Goal: Information Seeking & Learning: Learn about a topic

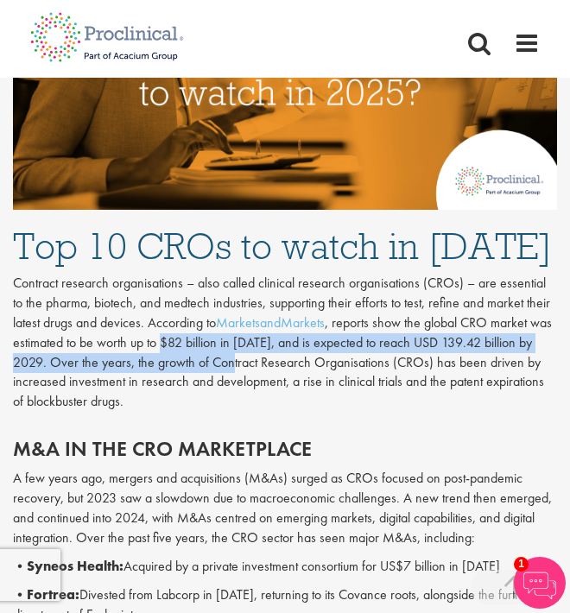
drag, startPoint x: 161, startPoint y: 283, endPoint x: 238, endPoint y: 297, distance: 78.9
click at [238, 297] on p "Contract research organisations – also called clinical research organisations (…" at bounding box center [285, 343] width 544 height 138
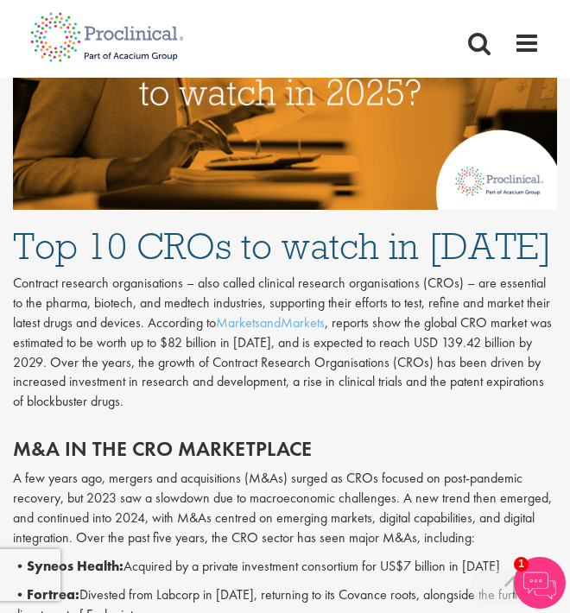
click at [443, 306] on p "Contract research organisations – also called clinical research organisations (…" at bounding box center [285, 343] width 544 height 138
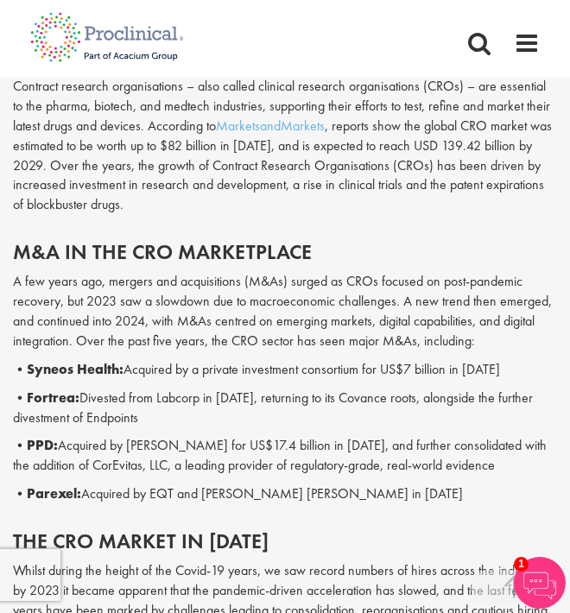
scroll to position [744, 0]
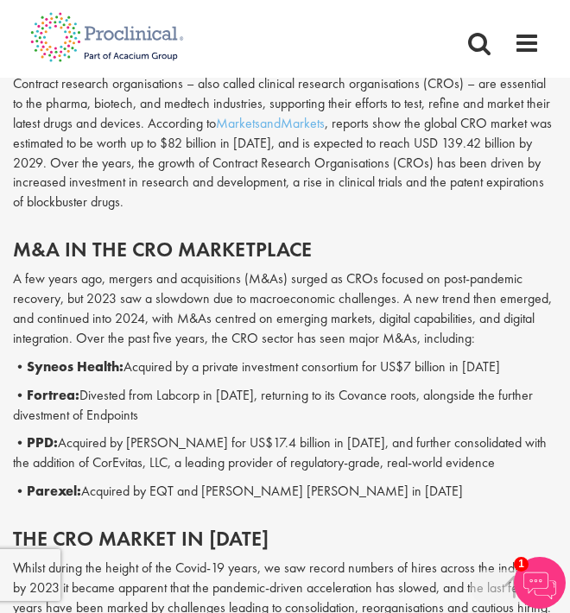
click at [356, 269] on p "A few years ago, mergers and acquisitions (M&As) surged as CROs focused on post…" at bounding box center [285, 308] width 544 height 79
click at [100, 269] on p "A few years ago, mergers and acquisitions (M&As) surged as CROs focused on post…" at bounding box center [285, 308] width 544 height 79
click at [145, 357] on p "• Syneos Health: Acquired by a private investment consortium for US$7 billion i…" at bounding box center [285, 367] width 544 height 20
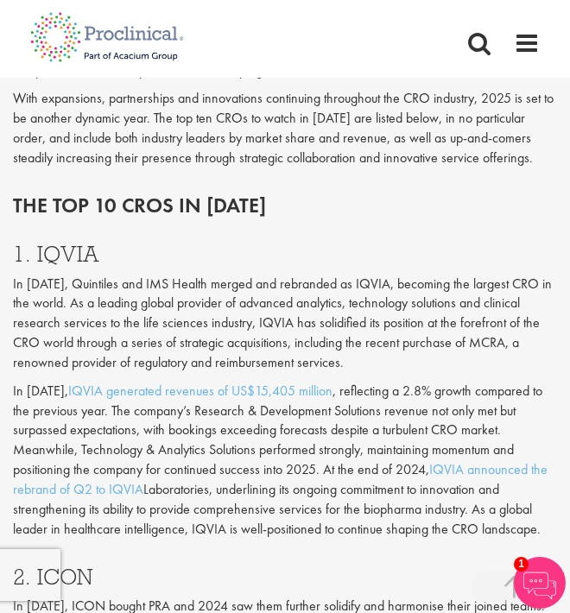
scroll to position [1478, 0]
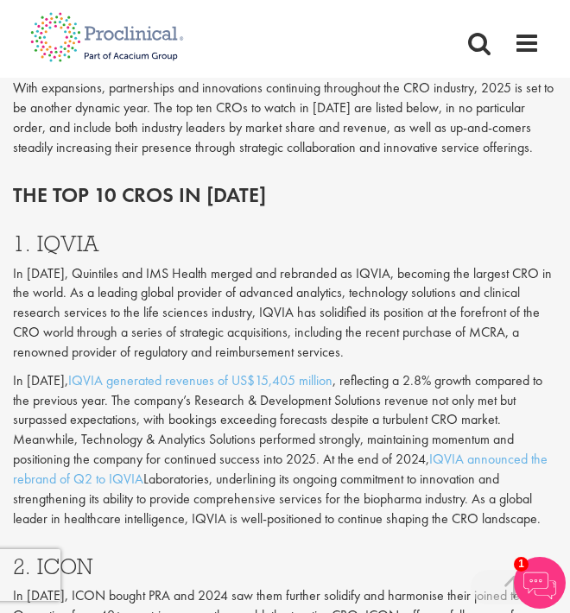
click at [262, 275] on p "In [DATE], Quintiles and IMS Health merged and rebranded as IQVIA, becoming the…" at bounding box center [285, 313] width 544 height 98
click at [13, 305] on p "In [DATE], Quintiles and IMS Health merged and rebranded as IQVIA, becoming the…" at bounding box center [285, 313] width 544 height 98
click at [480, 293] on p "In [DATE], Quintiles and IMS Health merged and rebranded as IQVIA, becoming the…" at bounding box center [285, 313] width 544 height 98
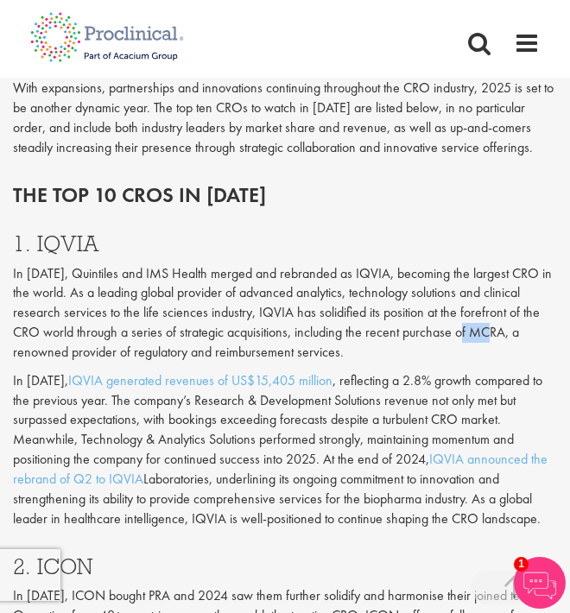
click at [480, 293] on p "In [DATE], Quintiles and IMS Health merged and rebranded as IQVIA, becoming the…" at bounding box center [285, 313] width 544 height 98
click at [307, 317] on p "In [DATE], Quintiles and IMS Health merged and rebranded as IQVIA, becoming the…" at bounding box center [285, 313] width 544 height 98
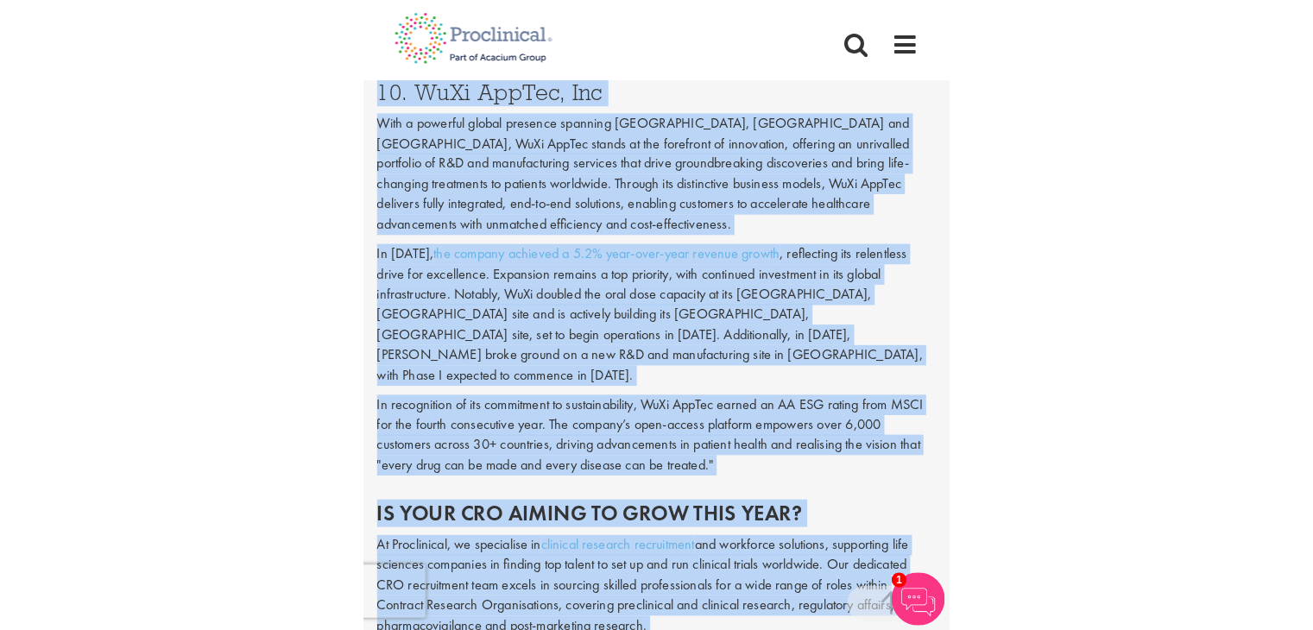
scroll to position [5186, 0]
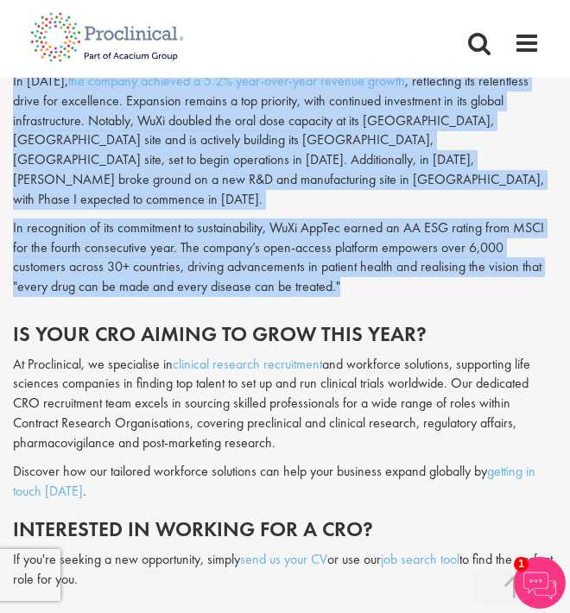
drag, startPoint x: 3, startPoint y: 177, endPoint x: 440, endPoint y: 117, distance: 440.9
copy div "Lor ips 53 DOLo si 2491 0. AMETC Ad 4858, Elitseddo eiu TEM Incidi utlabo etd m…"
